Goal: Answer question/provide support: Share knowledge or assist other users

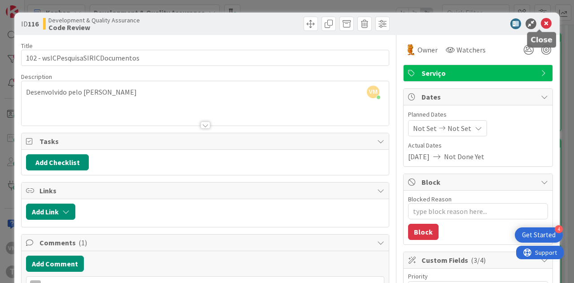
click at [541, 20] on icon at bounding box center [546, 23] width 11 height 11
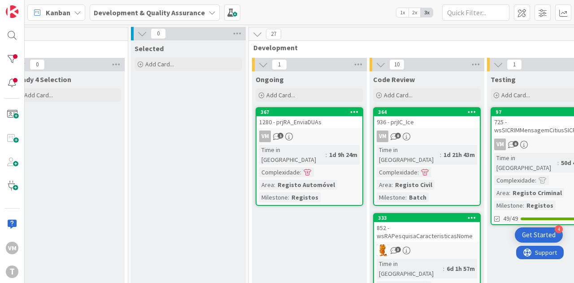
scroll to position [0, 281]
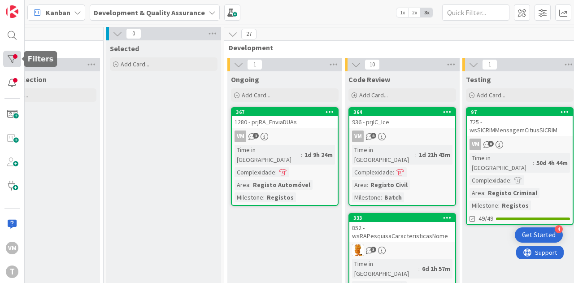
click at [10, 60] on div at bounding box center [12, 59] width 18 height 17
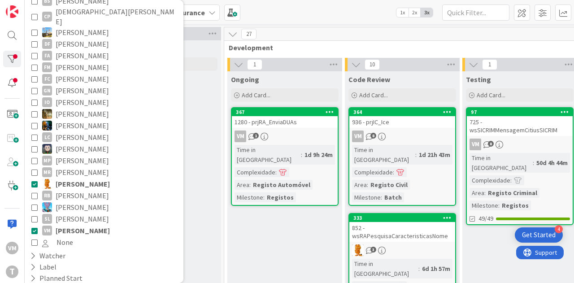
scroll to position [191, 0]
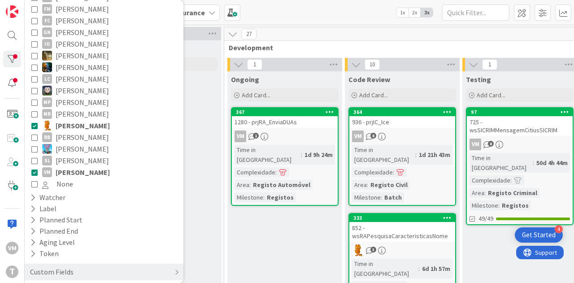
click at [34, 122] on icon at bounding box center [34, 125] width 6 height 6
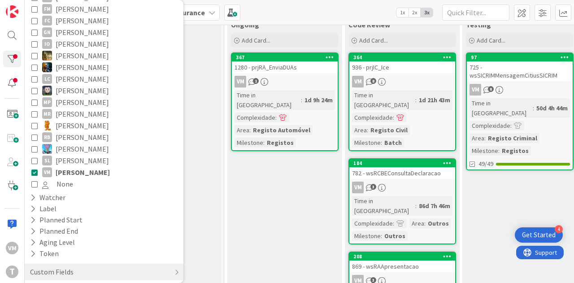
scroll to position [0, 281]
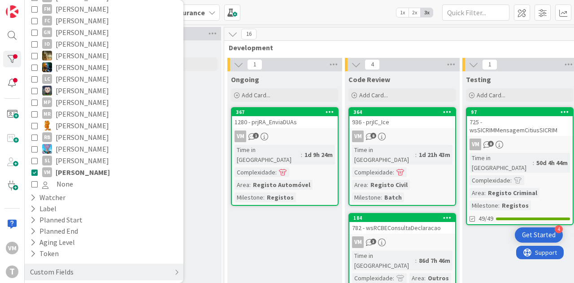
click at [310, 133] on div "VM 1" at bounding box center [285, 136] width 106 height 12
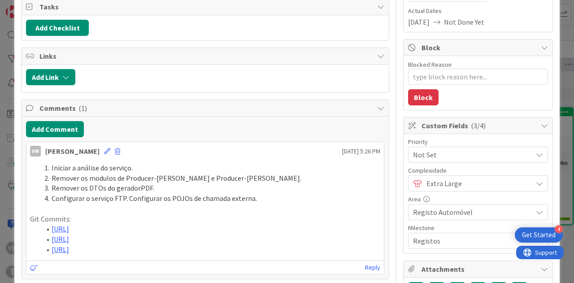
scroll to position [179, 0]
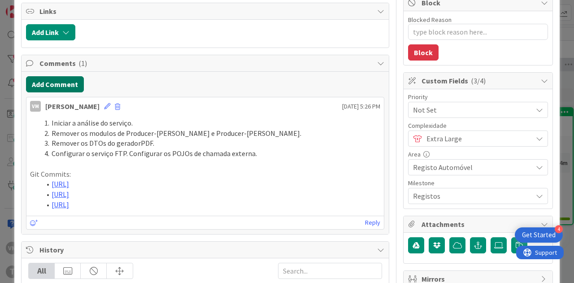
click at [64, 86] on button "Add Comment" at bounding box center [55, 84] width 58 height 16
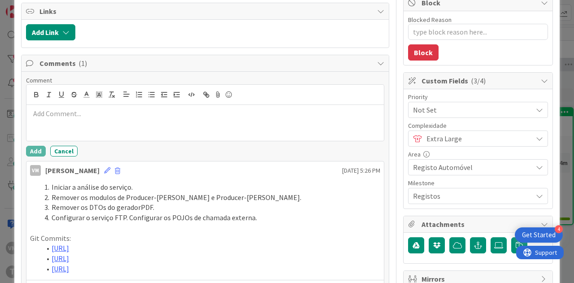
type textarea "x"
click at [149, 92] on icon "button" at bounding box center [151, 95] width 8 height 8
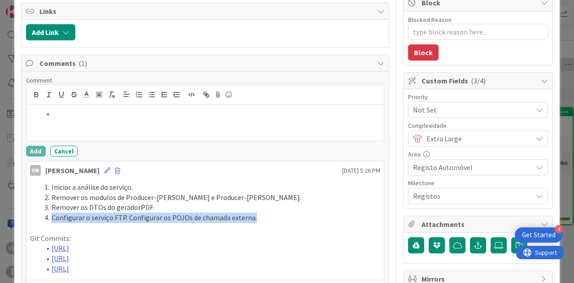
drag, startPoint x: 51, startPoint y: 213, endPoint x: 269, endPoint y: 216, distance: 217.9
click at [269, 216] on li "Configurar o serviço FTP. Configurar os POJOs de chamada externa." at bounding box center [210, 217] width 339 height 10
copy li "Configurar o serviço FTP. Configurar os POJOs de chamada externa."
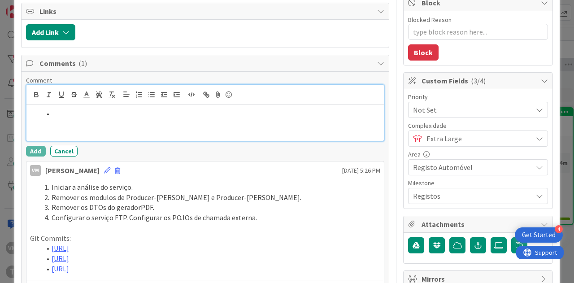
click at [104, 115] on li at bounding box center [210, 113] width 339 height 10
paste div
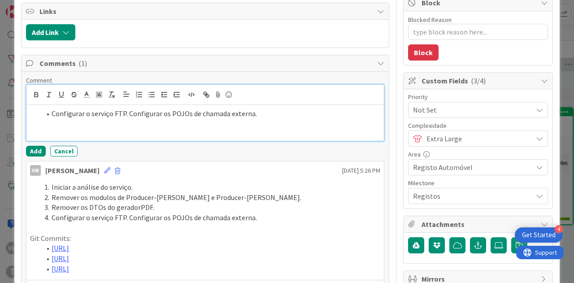
click at [122, 110] on li "Configurar o serviço FTP. Configurar os POJOs de chamada externa." at bounding box center [210, 113] width 339 height 10
click at [125, 114] on li "Configurar o serviço FTP para copiar ficheiros entre as pastas" at bounding box center [210, 113] width 339 height 10
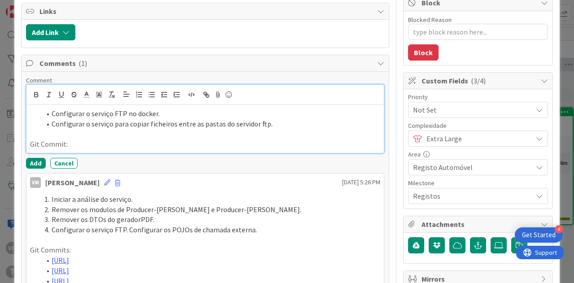
click at [133, 119] on li "Configurar o serviço para copiar ficheiros entre as pastas do servidor ftp." at bounding box center [210, 124] width 339 height 10
click at [137, 91] on icon "button" at bounding box center [139, 95] width 8 height 8
click at [137, 110] on li "Configurar o serviço FTP no docker." at bounding box center [210, 113] width 339 height 10
click at [138, 87] on body "4 Get Started VM T Kanban Development & Quality Assurance 1x 2x 3x 0 Upstream 0…" at bounding box center [287, 141] width 574 height 283
click at [137, 91] on icon "button" at bounding box center [139, 95] width 8 height 8
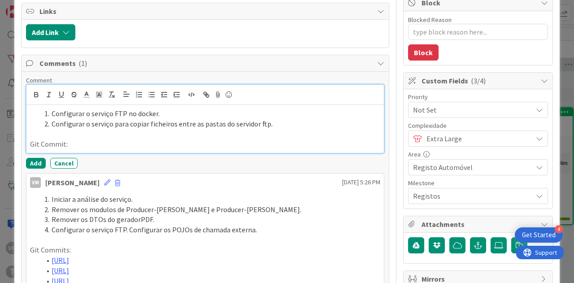
click at [78, 144] on p "Git Commit:" at bounding box center [205, 144] width 350 height 10
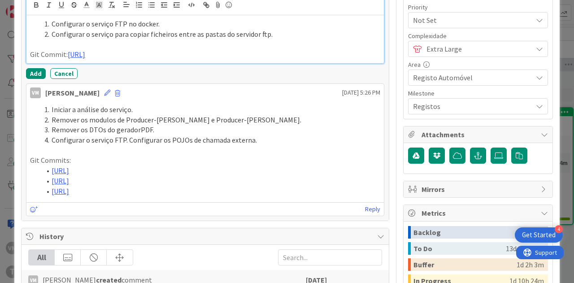
scroll to position [224, 0]
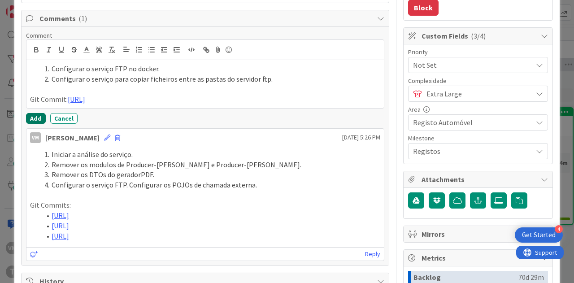
click at [31, 124] on button "Add" at bounding box center [36, 118] width 20 height 11
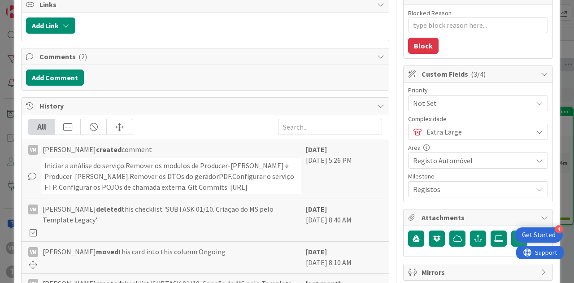
scroll to position [90, 0]
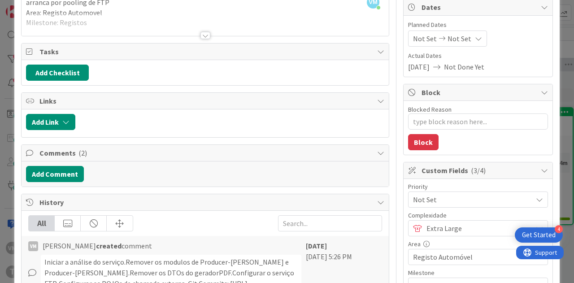
click at [176, 145] on div "Comments ( 2 )" at bounding box center [205, 153] width 367 height 17
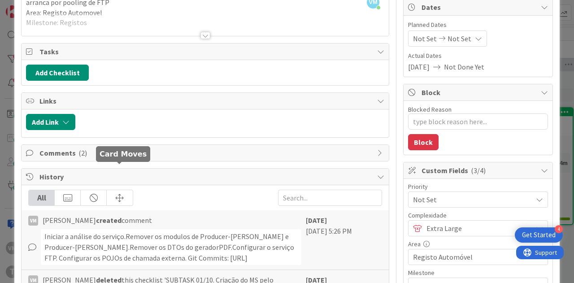
scroll to position [179, 0]
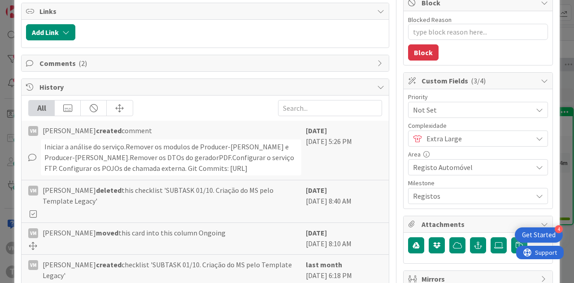
click at [168, 67] on div "Comments ( 2 )" at bounding box center [205, 63] width 367 height 16
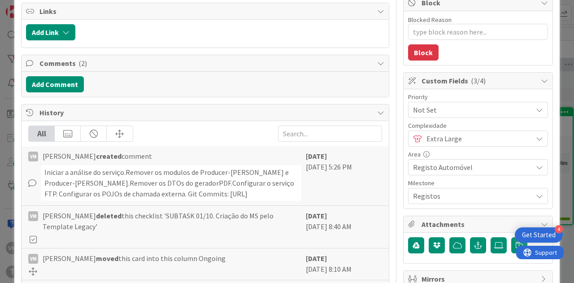
click at [157, 113] on span "History" at bounding box center [205, 112] width 333 height 11
type textarea "x"
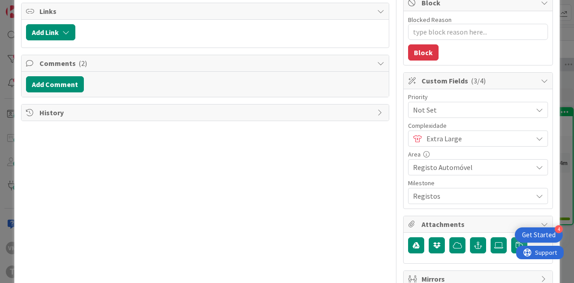
scroll to position [45, 0]
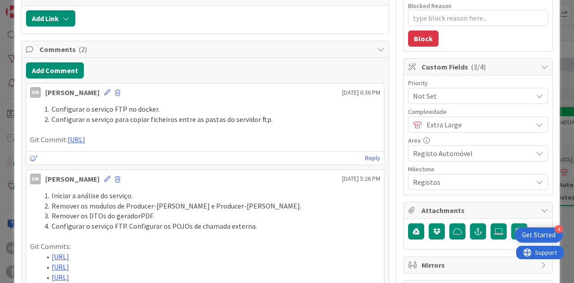
scroll to position [179, 0]
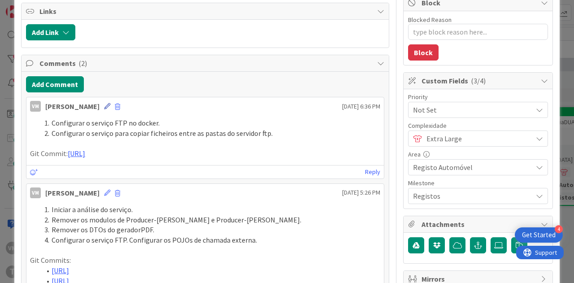
click at [104, 105] on icon at bounding box center [107, 106] width 6 height 6
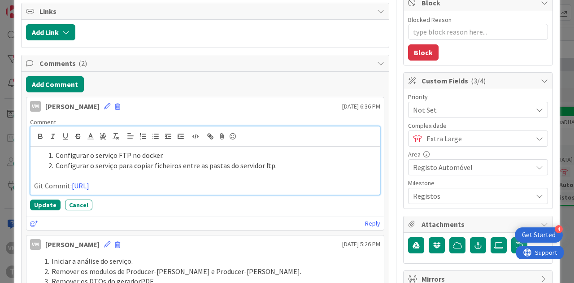
click at [269, 160] on li "Configurar o serviço para copiar ficheiros entre as pastas do servidor ftp." at bounding box center [210, 165] width 331 height 10
type textarea "x"
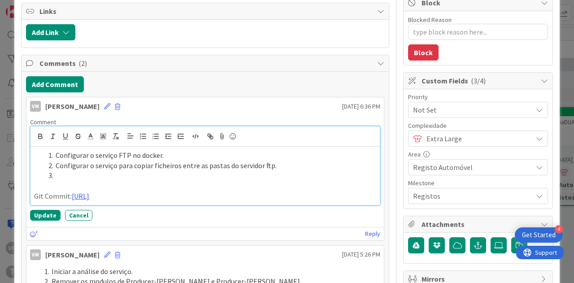
click at [81, 172] on li at bounding box center [210, 175] width 331 height 10
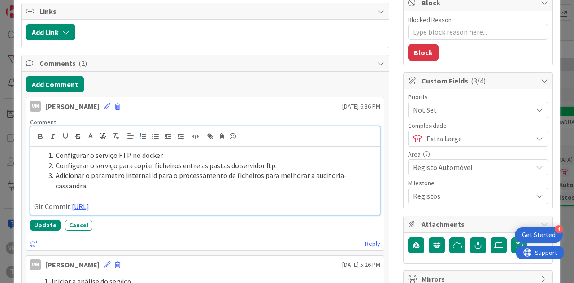
click at [99, 211] on p "Git Commit: https://gitlab.apps.ktools.justica.local/naspp/esb/apps/reg/wsraenv…" at bounding box center [205, 206] width 342 height 10
click at [149, 133] on button "button" at bounding box center [155, 136] width 13 height 11
click at [98, 201] on li "Git Commit: https://gitlab.apps.ktools.justica.local/naspp/esb/apps/reg/wsraenv…" at bounding box center [210, 206] width 331 height 10
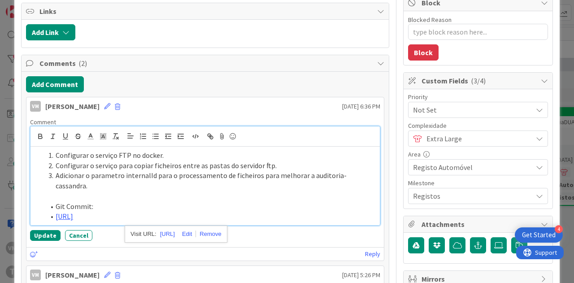
click at [60, 201] on li "Git Commit:" at bounding box center [210, 206] width 331 height 10
click at [151, 132] on icon "button" at bounding box center [155, 136] width 8 height 8
click at [137, 211] on li "[URL]" at bounding box center [210, 216] width 331 height 10
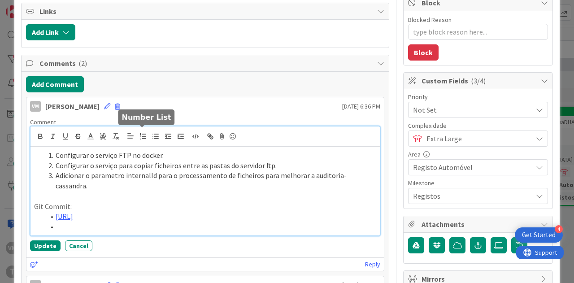
paste div
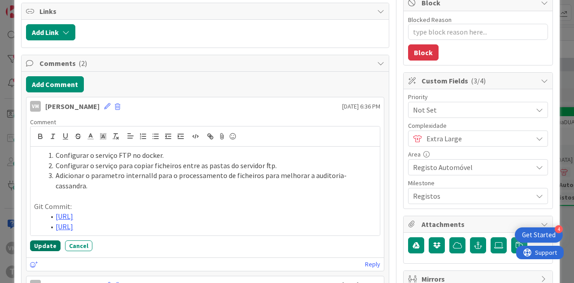
click at [42, 251] on button "Update" at bounding box center [45, 245] width 30 height 11
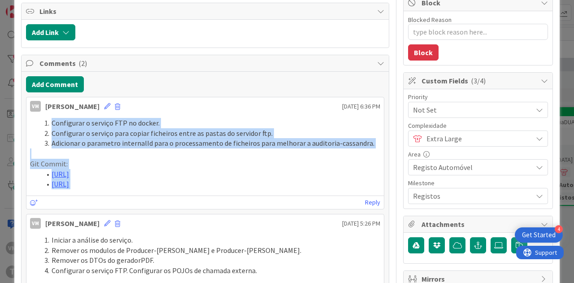
drag, startPoint x: 158, startPoint y: 203, endPoint x: 35, endPoint y: 120, distance: 148.6
click at [35, 120] on div "Configurar o serviço FTP no docker. Configurar o serviço para copiar ficheiros …" at bounding box center [205, 153] width 350 height 71
copy div "Configurar o serviço FTP no docker. Configurar o serviço para copiar ficheiros …"
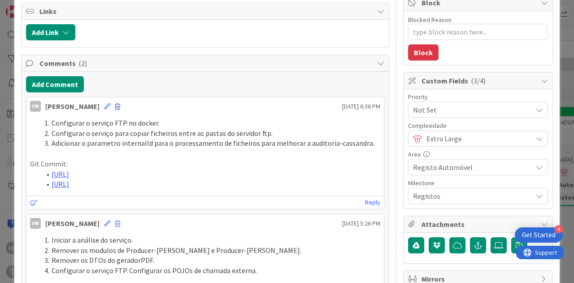
click at [115, 105] on span at bounding box center [117, 107] width 5 height 6
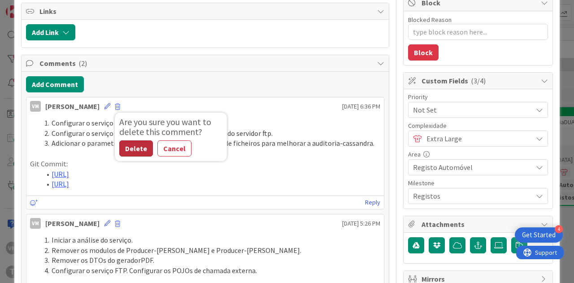
click at [119, 142] on button "Delete" at bounding box center [136, 148] width 34 height 16
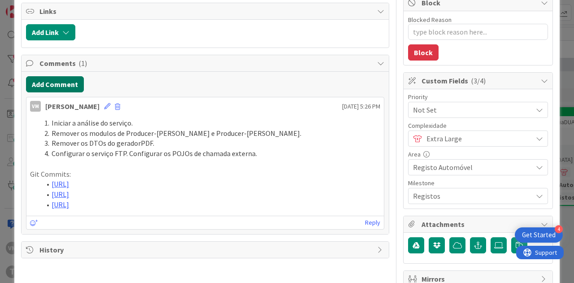
click at [65, 83] on button "Add Comment" at bounding box center [55, 84] width 58 height 16
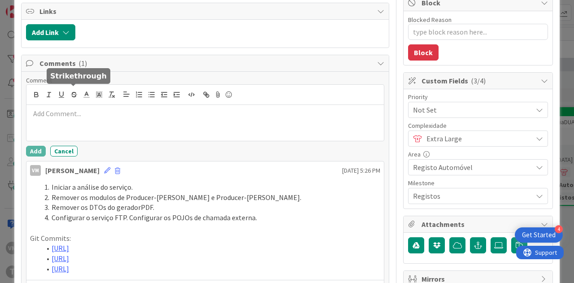
click at [82, 125] on div at bounding box center [204, 123] width 357 height 36
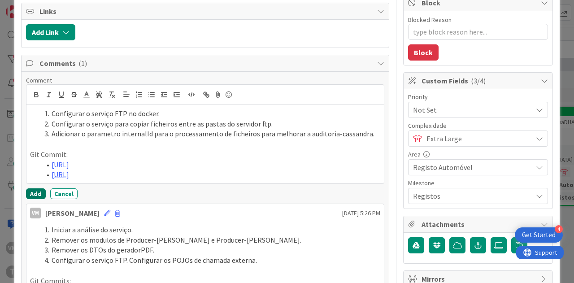
click at [39, 199] on button "Add" at bounding box center [36, 193] width 20 height 11
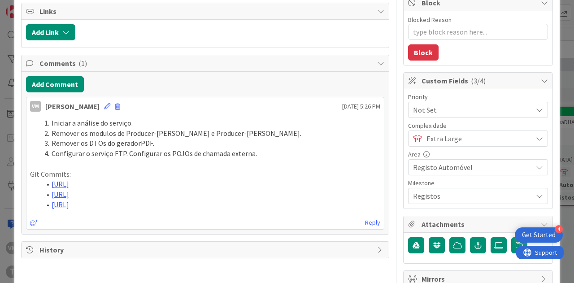
type textarea "x"
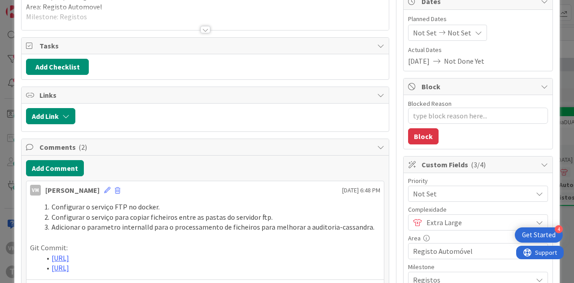
scroll to position [90, 0]
